Goal: Transaction & Acquisition: Subscribe to service/newsletter

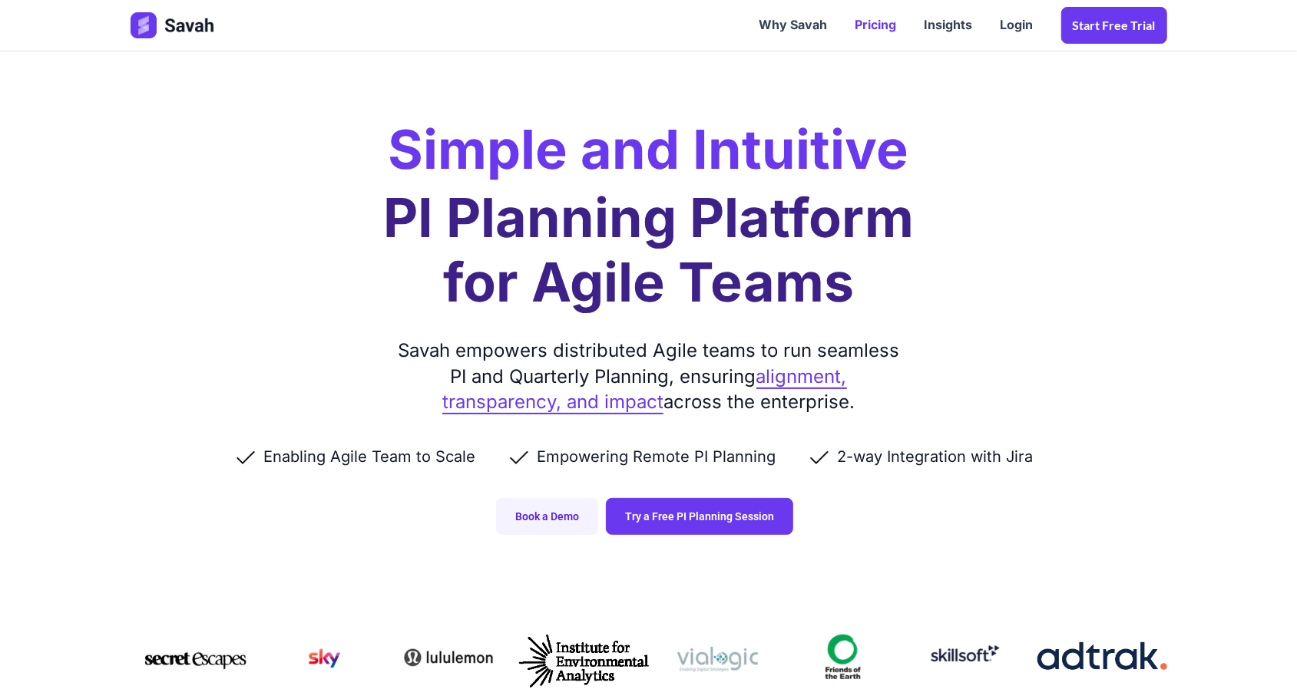
click at [871, 25] on link "Pricing" at bounding box center [875, 26] width 69 height 48
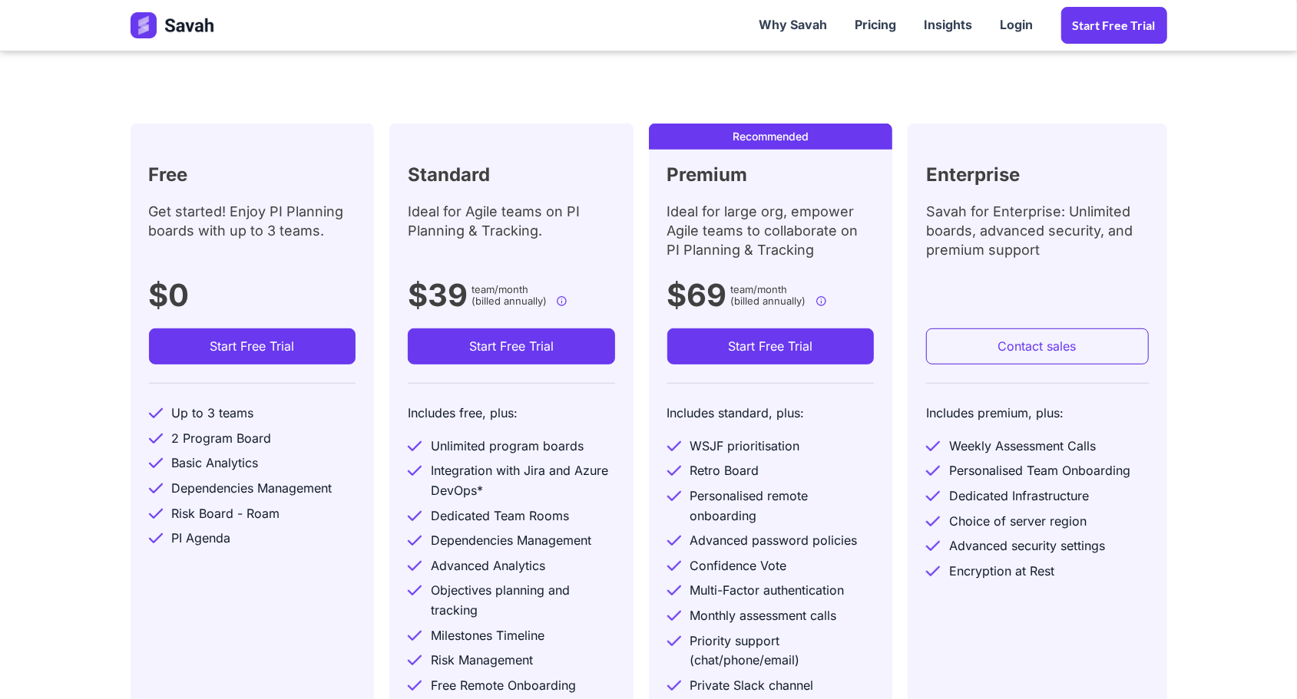
scroll to position [461, 0]
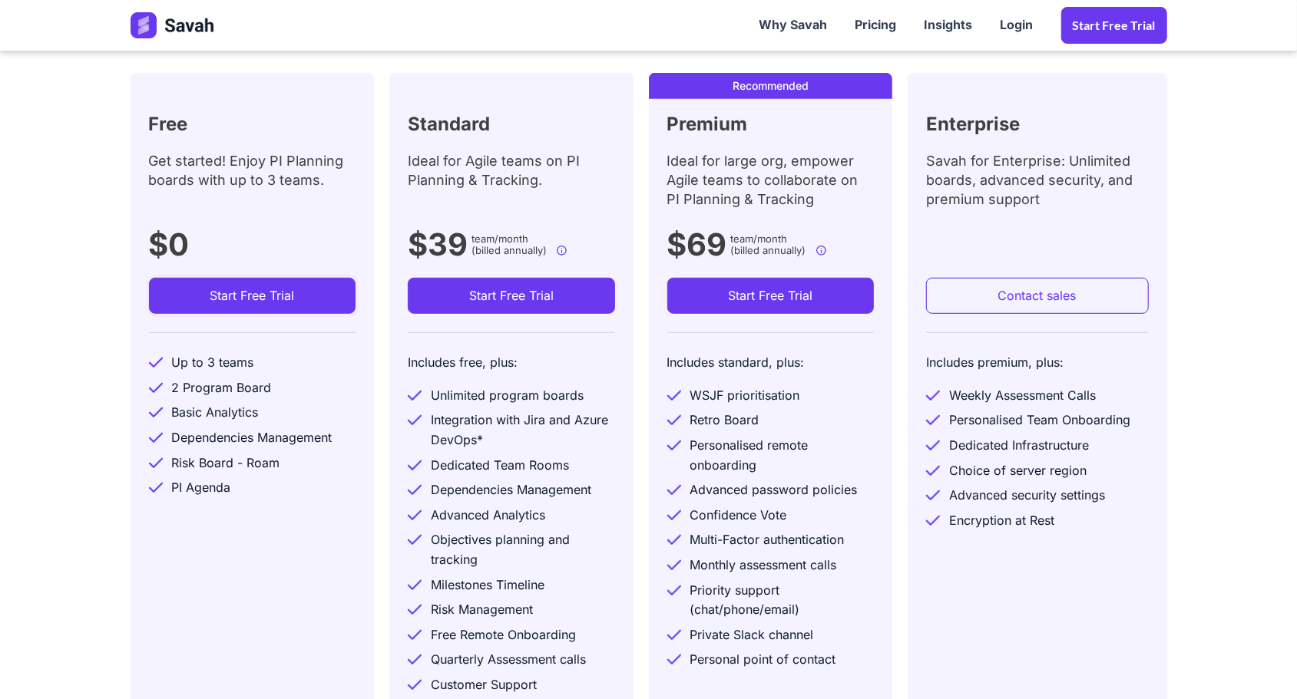
click at [243, 289] on link "Start Free Trial" at bounding box center [252, 296] width 207 height 37
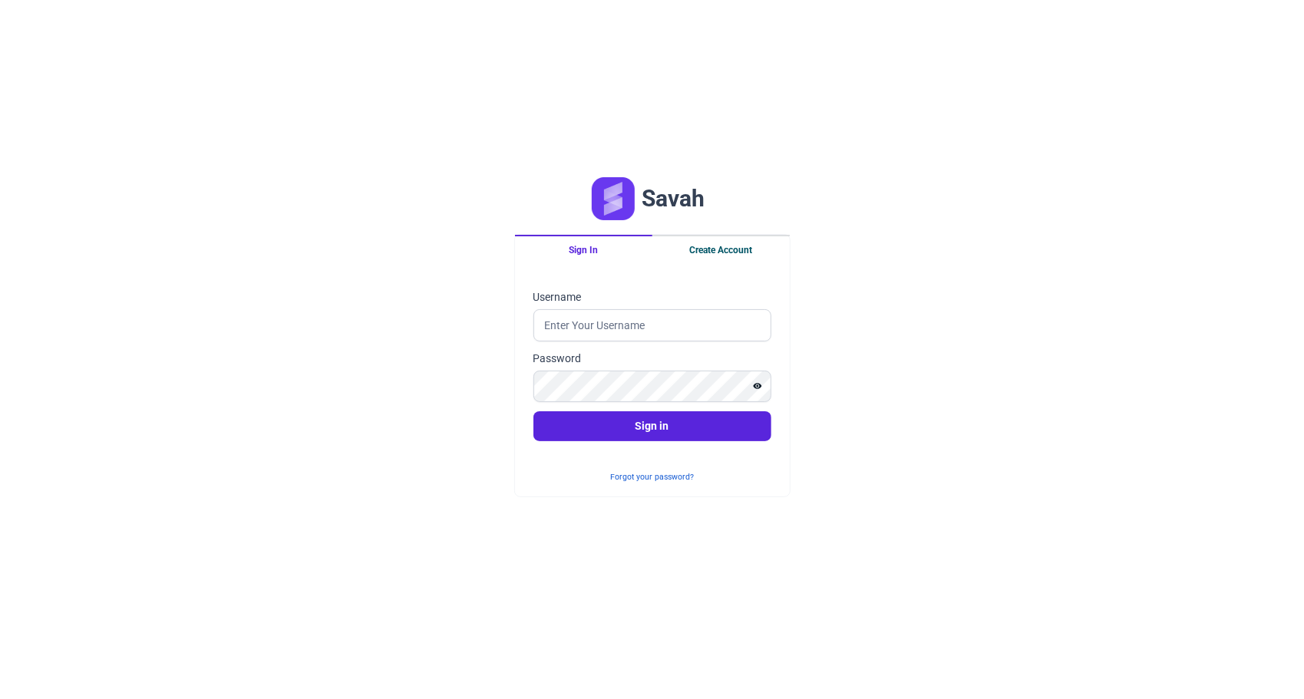
click at [709, 253] on button "Create Account" at bounding box center [721, 249] width 137 height 29
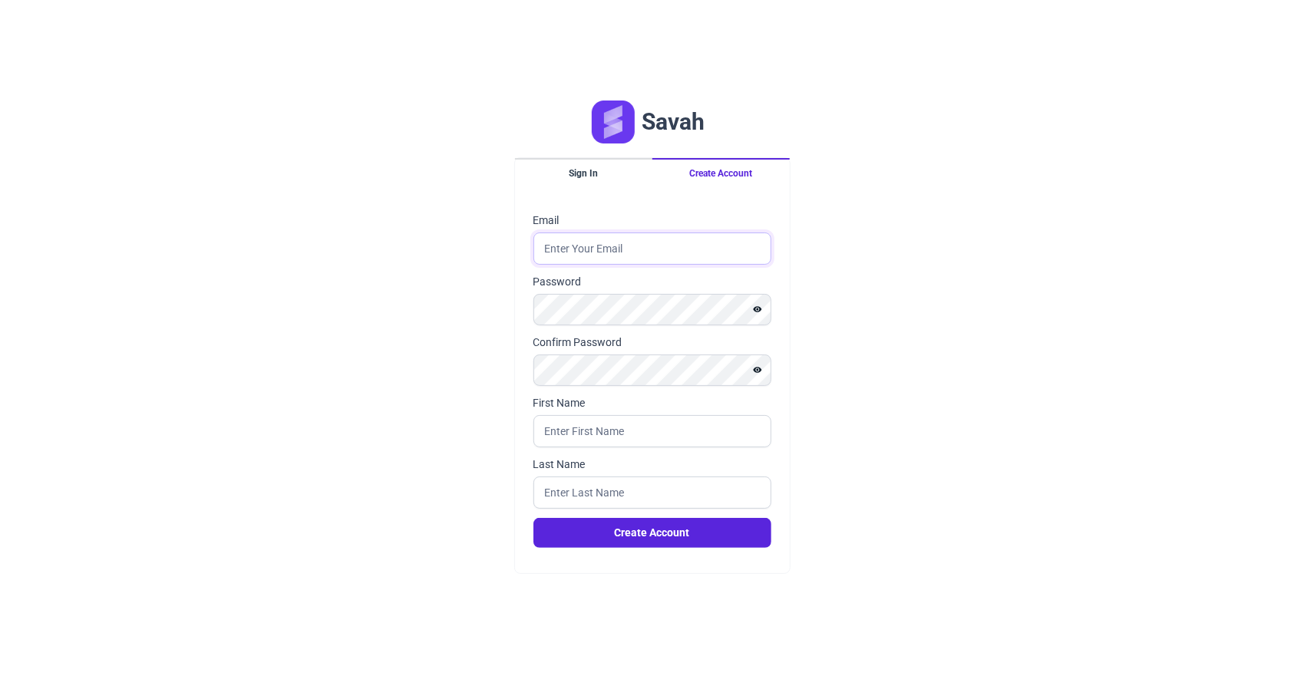
click at [660, 249] on input "Email" at bounding box center [653, 249] width 238 height 32
type input "[EMAIL_ADDRESS][DOMAIN_NAME]"
type input "[PERSON_NAME]"
type input "Andriani"
click at [608, 501] on input "Andriani" at bounding box center [653, 493] width 238 height 32
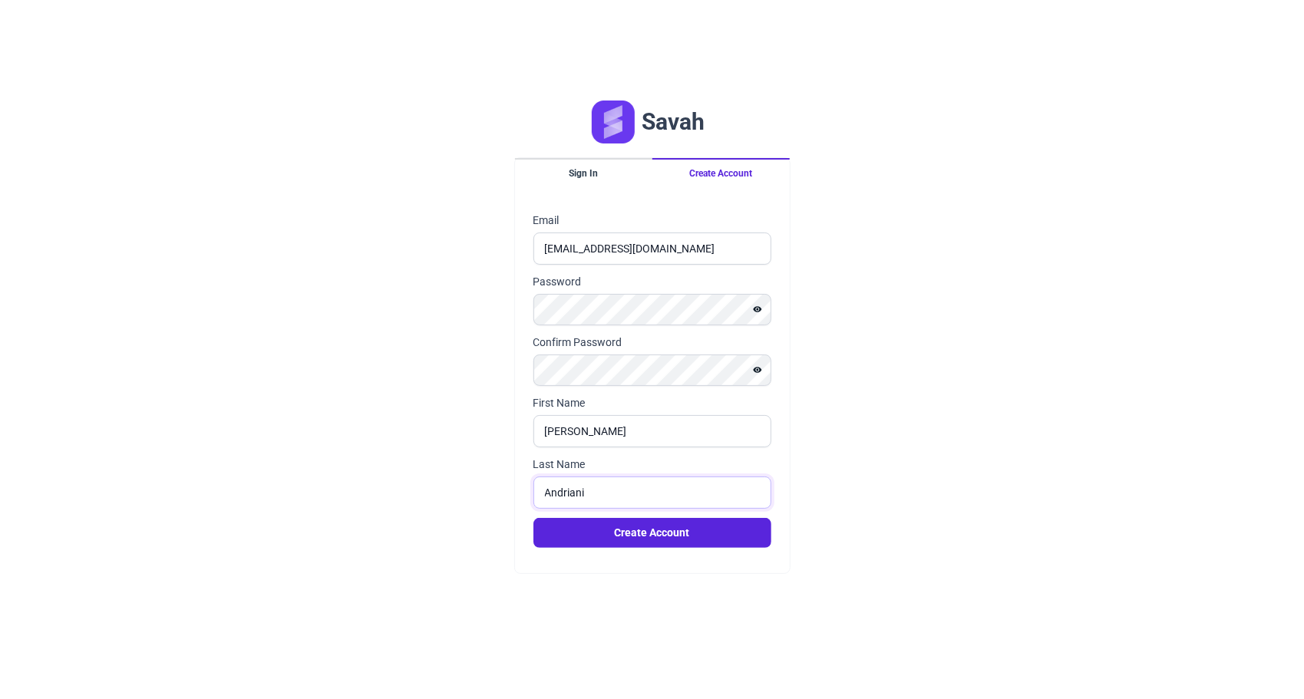
click at [608, 500] on input "Andriani" at bounding box center [653, 493] width 238 height 32
click at [609, 498] on input "Andriani" at bounding box center [653, 493] width 238 height 32
type input "A"
type input "[PERSON_NAME]"
click at [534, 518] on button "Create Account" at bounding box center [653, 533] width 238 height 30
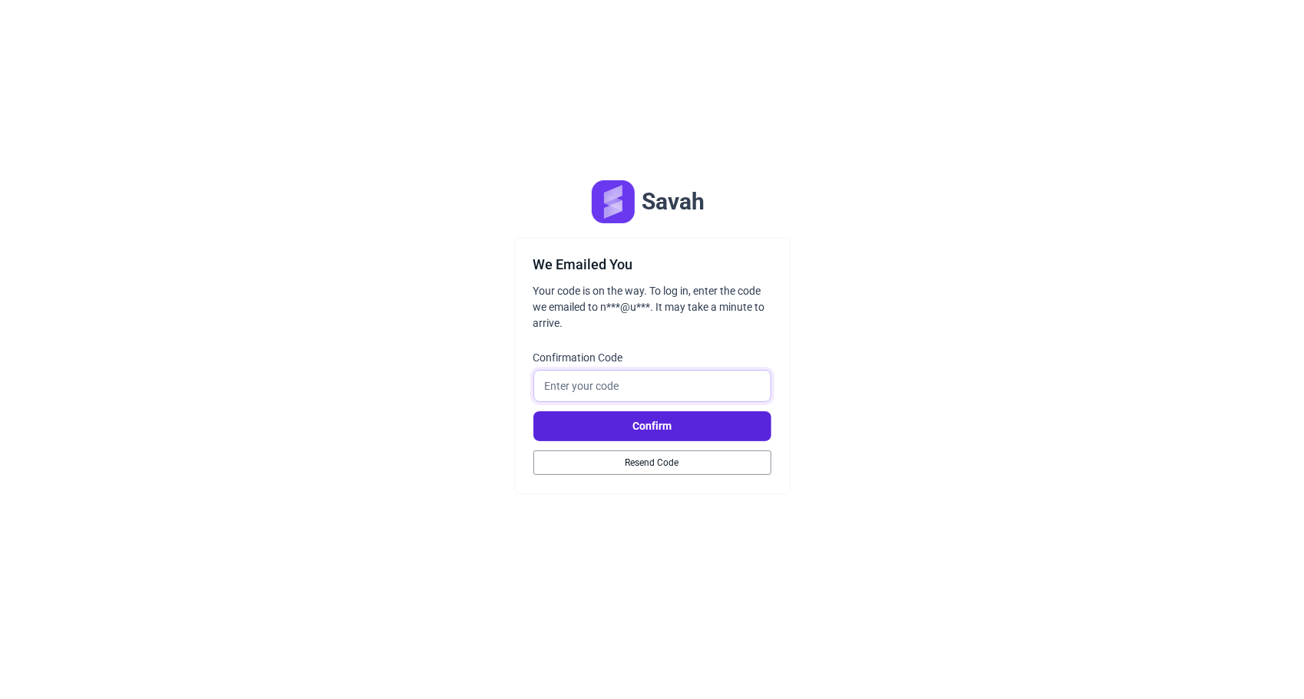
click at [694, 385] on input "Confirmation Code" at bounding box center [653, 386] width 238 height 32
